Goal: Use online tool/utility: Utilize a website feature to perform a specific function

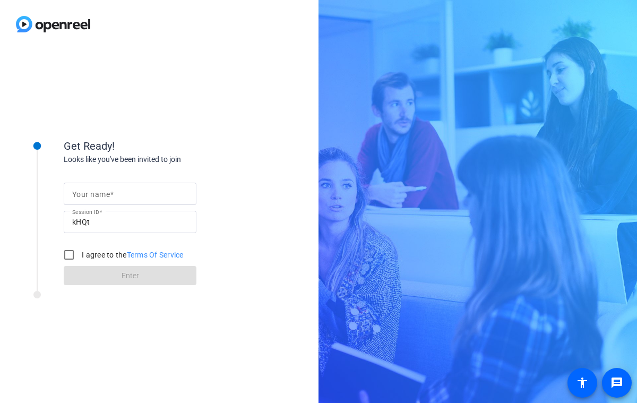
click at [134, 196] on input "Your name" at bounding box center [130, 193] width 116 height 13
type input "[PERSON_NAME]"
click at [72, 250] on input "I agree to the Terms Of Service" at bounding box center [68, 254] width 21 height 21
checkbox input "true"
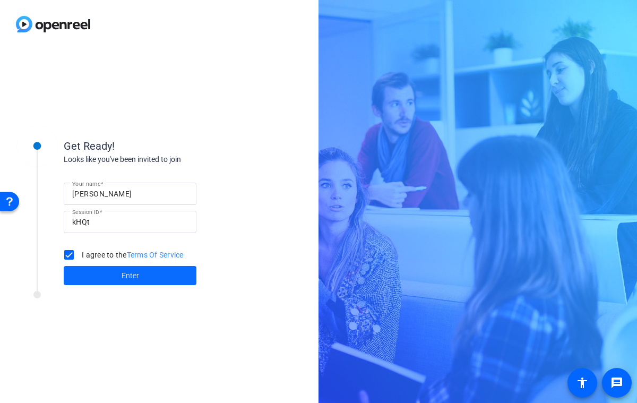
click at [97, 273] on span at bounding box center [130, 275] width 133 height 25
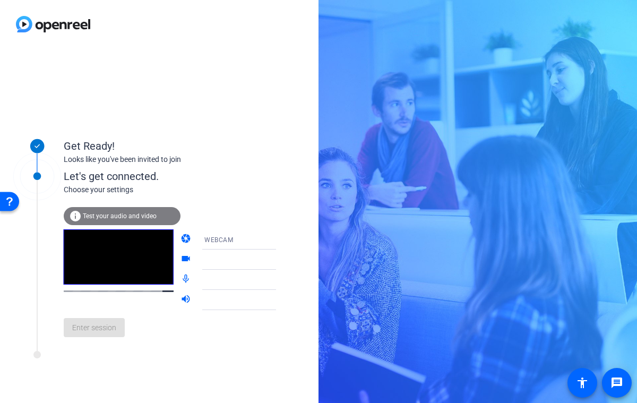
click at [221, 257] on div at bounding box center [246, 255] width 101 height 12
click at [264, 261] on div at bounding box center [246, 255] width 101 height 12
click at [265, 258] on div at bounding box center [246, 255] width 101 height 12
click at [263, 262] on mat-form-field "FaceTime HD Camera (5B00:3AA6)" at bounding box center [246, 259] width 101 height 20
click at [93, 330] on span "Enter session" at bounding box center [94, 327] width 44 height 11
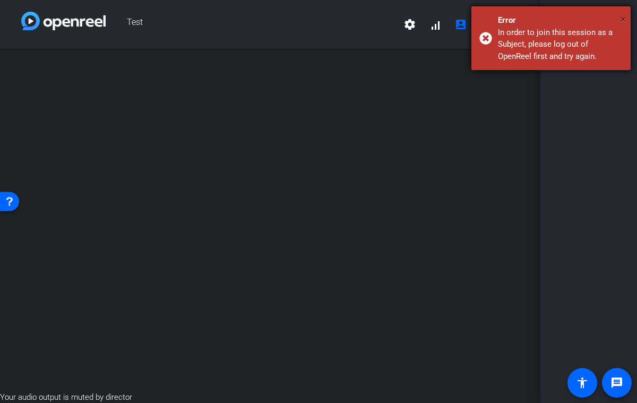
click at [622, 16] on span "×" at bounding box center [623, 19] width 6 height 13
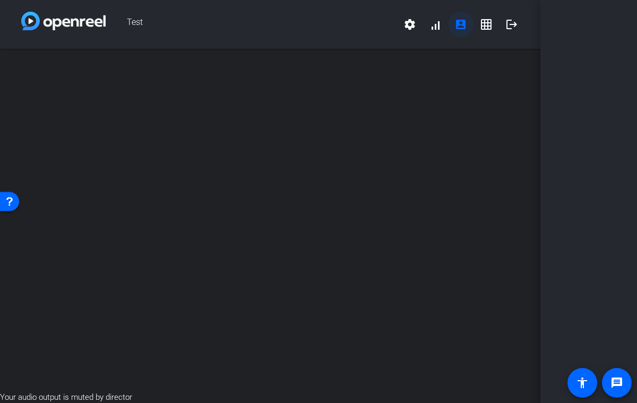
click at [457, 24] on mat-icon "account_box" at bounding box center [460, 24] width 13 height 13
click at [435, 24] on span at bounding box center [434, 24] width 25 height 25
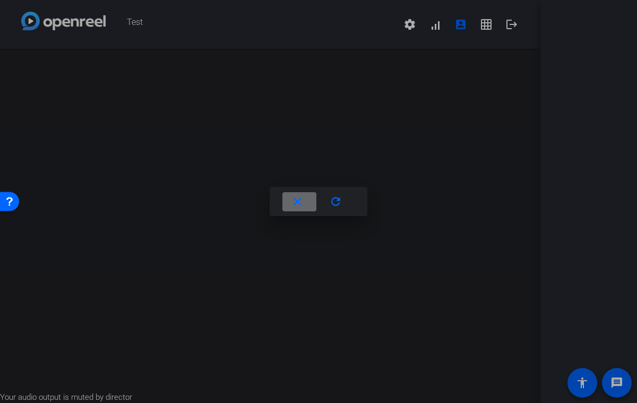
click at [298, 202] on mat-icon "close" at bounding box center [297, 201] width 13 height 13
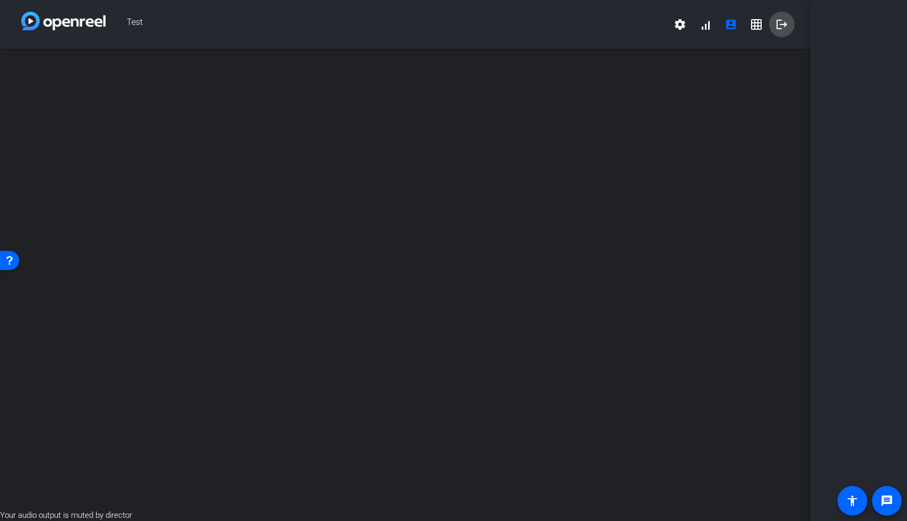
click at [636, 31] on span at bounding box center [781, 24] width 25 height 25
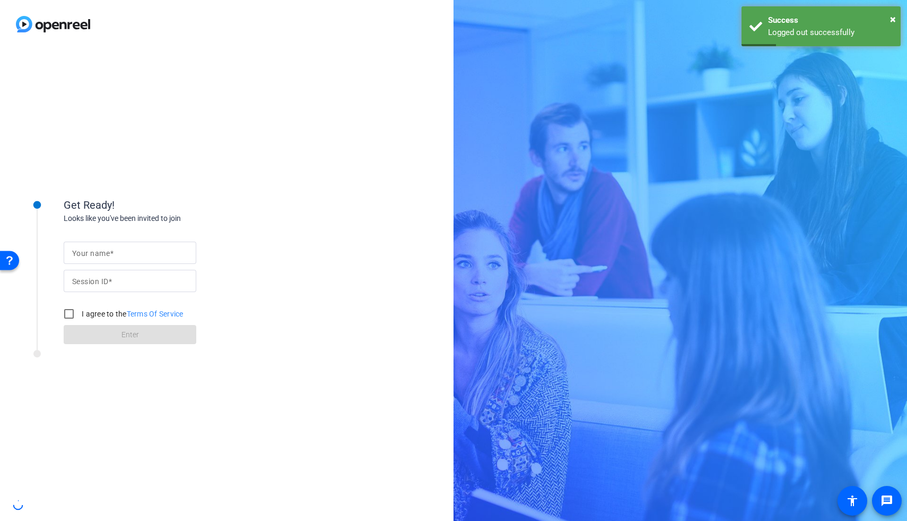
click at [125, 249] on input "Your name" at bounding box center [130, 252] width 116 height 13
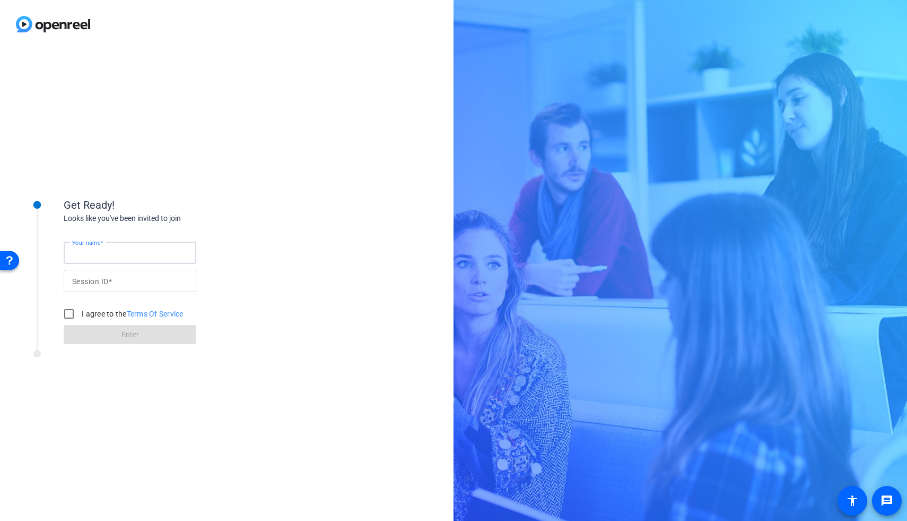
type input "[PERSON_NAME]"
click at [123, 280] on input "Session ID" at bounding box center [130, 280] width 116 height 13
type input "kHQt"
click at [75, 314] on input "I agree to the Terms Of Service" at bounding box center [68, 313] width 21 height 21
checkbox input "true"
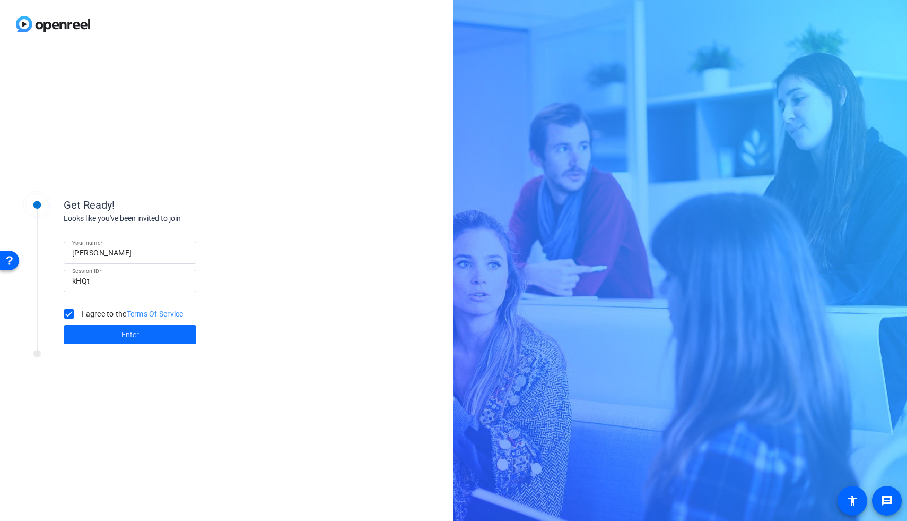
click at [85, 333] on span at bounding box center [130, 334] width 133 height 25
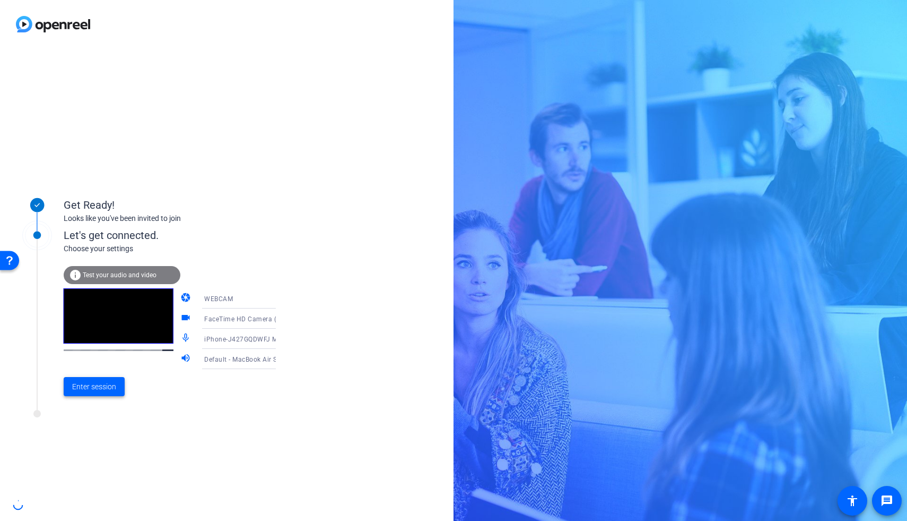
click at [103, 388] on span "Enter session" at bounding box center [94, 386] width 44 height 11
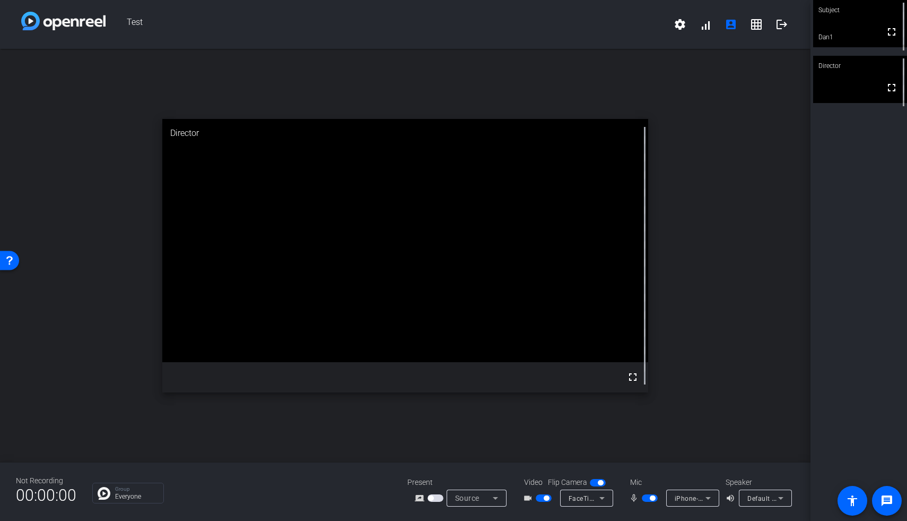
click at [636, 402] on span "button" at bounding box center [652, 497] width 5 height 5
click at [636, 402] on span "button" at bounding box center [650, 497] width 16 height 7
click at [636, 402] on icon at bounding box center [708, 497] width 13 height 13
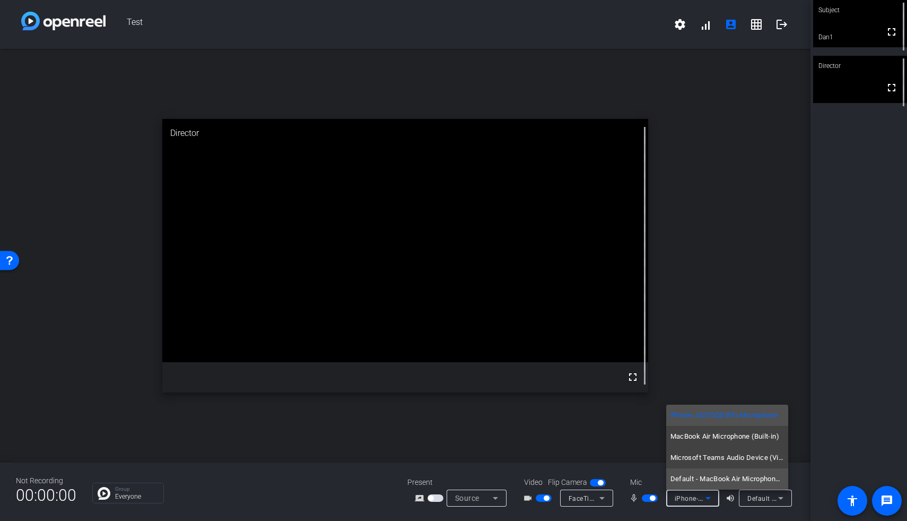
click at [636, 402] on span "Default - MacBook Air Microphone (Built-in)" at bounding box center [728, 478] width 114 height 13
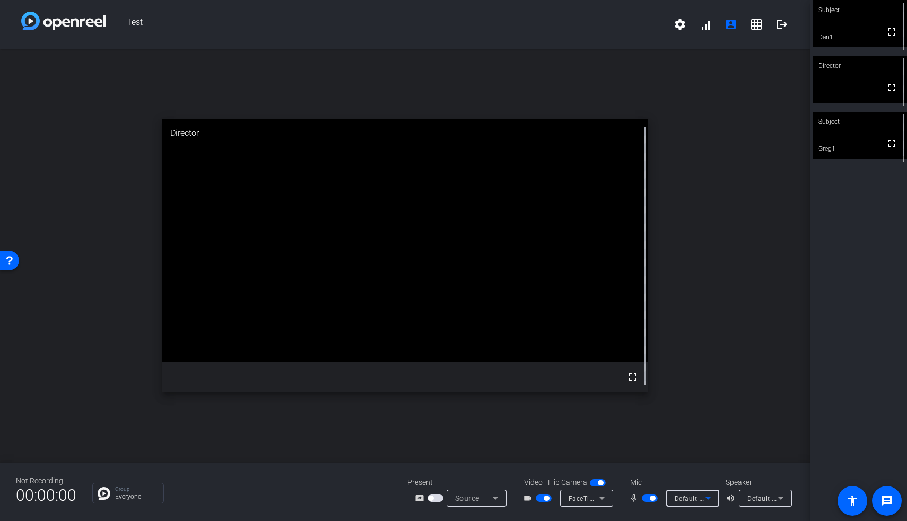
click at [636, 402] on span "button" at bounding box center [652, 497] width 5 height 5
click at [636, 24] on video at bounding box center [860, 23] width 94 height 47
click at [636, 24] on video at bounding box center [860, 24] width 93 height 47
click at [636, 24] on video at bounding box center [860, 23] width 94 height 47
click at [636, 79] on video at bounding box center [860, 79] width 94 height 47
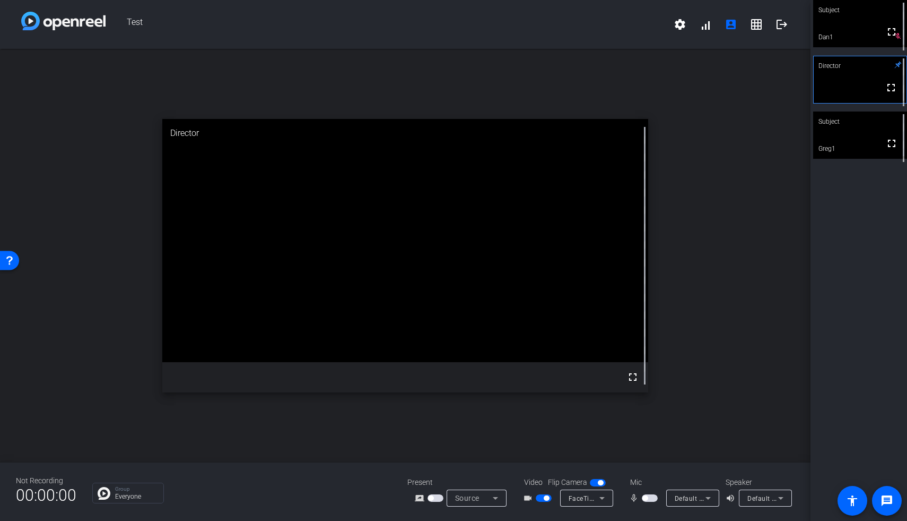
click at [636, 79] on video at bounding box center [860, 79] width 93 height 47
click at [636, 83] on video at bounding box center [860, 79] width 94 height 47
click at [636, 26] on mat-icon "settings" at bounding box center [680, 24] width 13 height 13
click at [636, 25] on div at bounding box center [453, 260] width 907 height 521
click at [636, 28] on span at bounding box center [705, 24] width 25 height 25
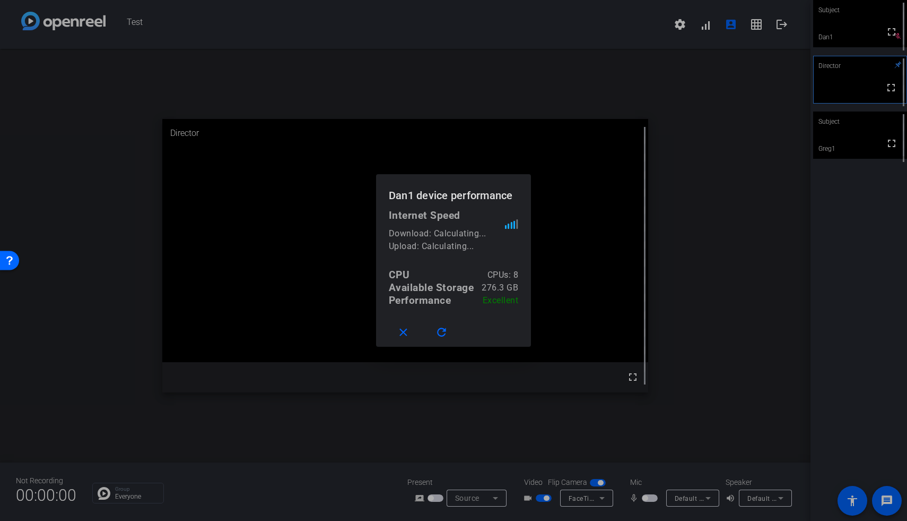
click at [636, 28] on div at bounding box center [453, 260] width 907 height 521
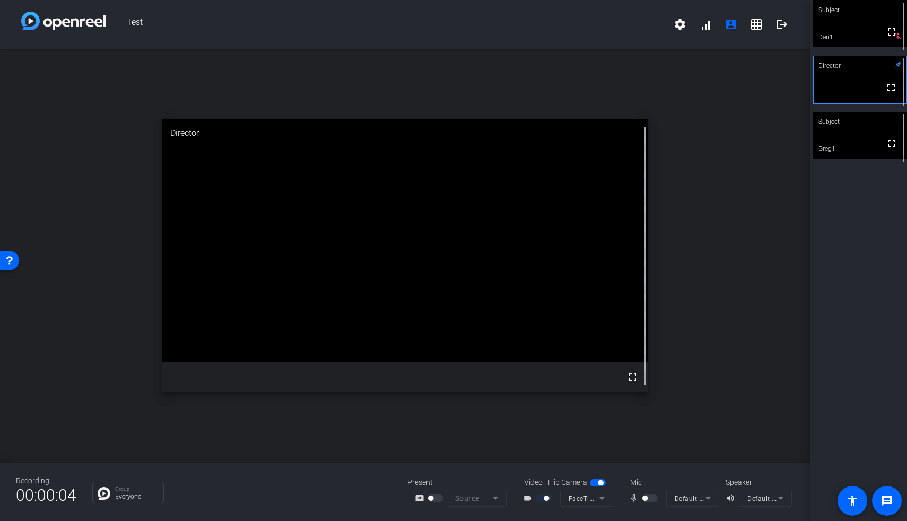
click at [636, 402] on div at bounding box center [651, 497] width 18 height 7
click at [636, 402] on mat-icon "mic_none" at bounding box center [635, 497] width 13 height 13
click at [636, 402] on mat-form-field "Default - MacBook Air Microphone (Built-in)" at bounding box center [692, 497] width 53 height 17
click at [619, 402] on div "videocam_outline FaceTime HD Camera (5B00:3AA6)" at bounding box center [567, 497] width 106 height 17
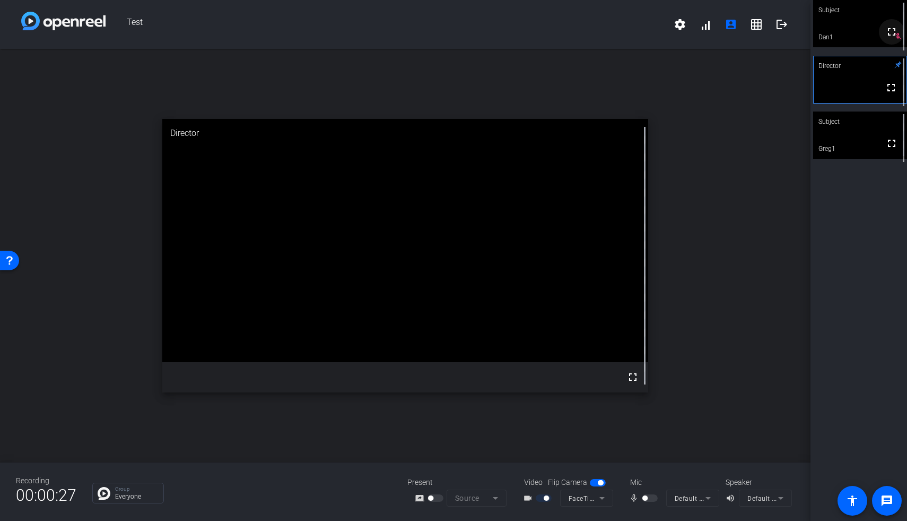
click at [636, 38] on mat-icon "fullscreen" at bounding box center [892, 31] width 13 height 13
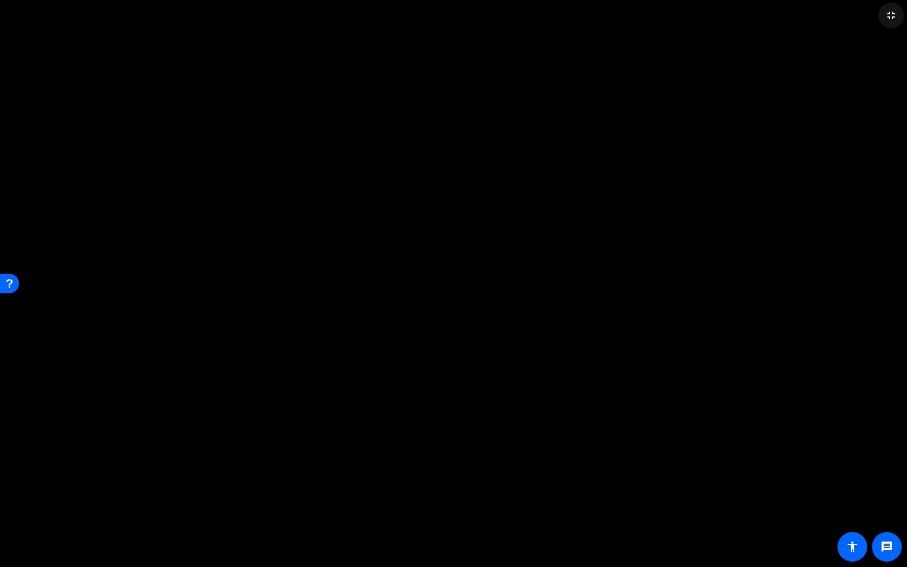
click at [636, 19] on mat-icon "fullscreen_exit" at bounding box center [891, 15] width 13 height 13
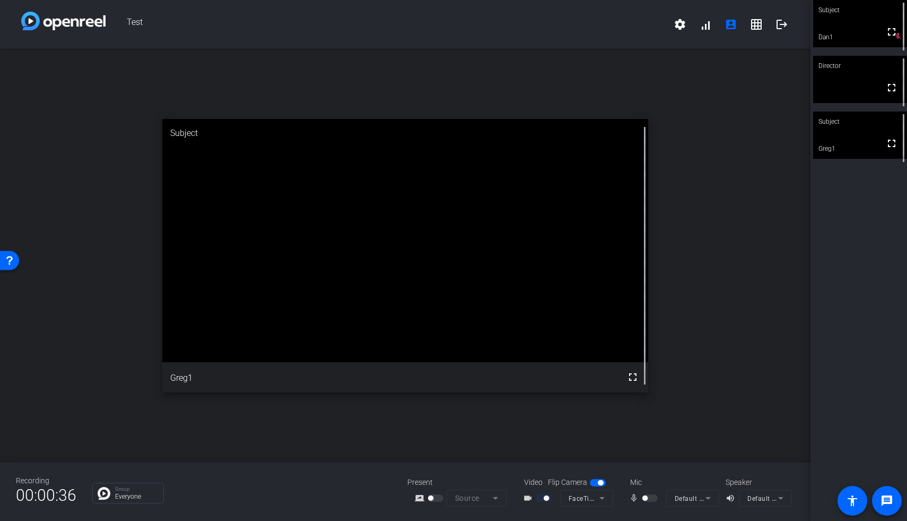
click at [636, 402] on div at bounding box center [651, 497] width 18 height 7
click at [636, 402] on mat-form-field "Default - MacBook Air Speakers (Built-in)" at bounding box center [765, 497] width 53 height 17
click at [594, 402] on span "button" at bounding box center [598, 482] width 16 height 7
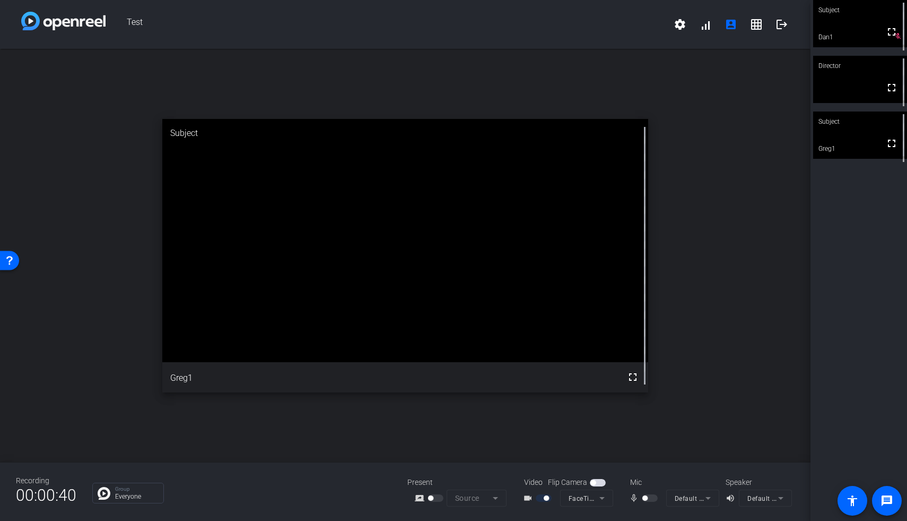
click at [594, 402] on span "button" at bounding box center [593, 482] width 5 height 5
click at [591, 402] on div at bounding box center [586, 512] width 53 height 12
click at [594, 402] on mat-form-field "FaceTime HD Camera (5B00:3AA6)" at bounding box center [586, 497] width 53 height 17
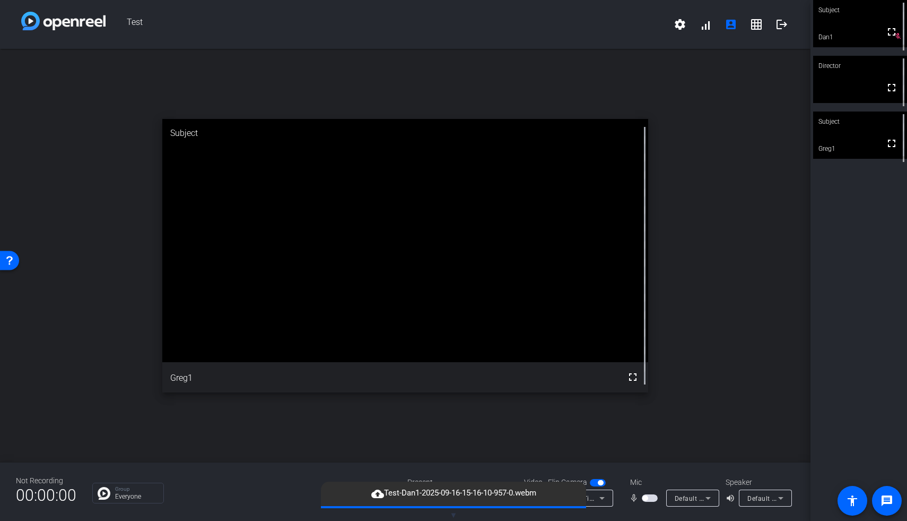
click at [636, 402] on span "button" at bounding box center [645, 497] width 5 height 5
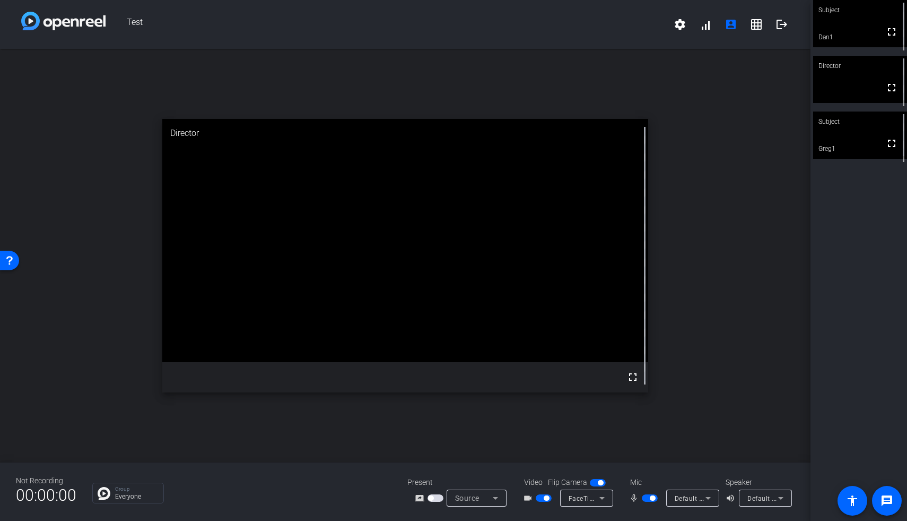
click at [636, 402] on span "button" at bounding box center [650, 497] width 16 height 7
click at [636, 402] on mat-slide-toggle at bounding box center [651, 497] width 18 height 11
click at [636, 402] on span "button" at bounding box center [650, 497] width 16 height 7
click at [636, 26] on mat-icon "logout" at bounding box center [782, 24] width 13 height 13
